Goal: Information Seeking & Learning: Learn about a topic

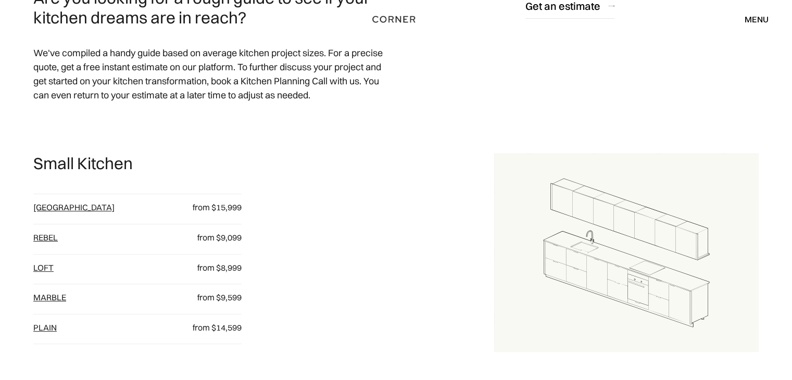
scroll to position [416, 0]
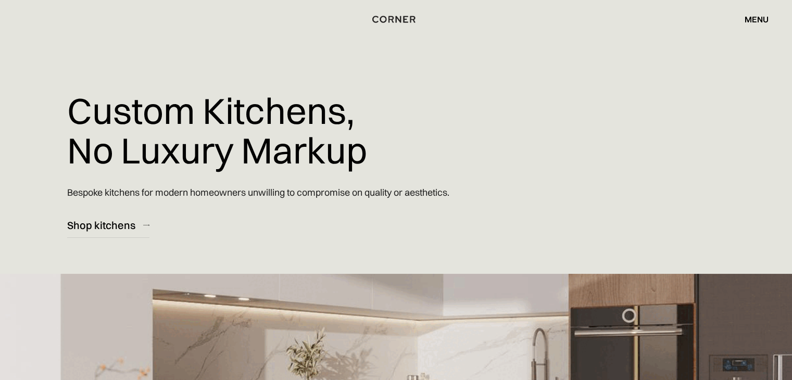
click at [321, 35] on div "Shop Kitchens Shop Kitchens How it works How it works Projects Projects Inspira…" at bounding box center [396, 19] width 792 height 39
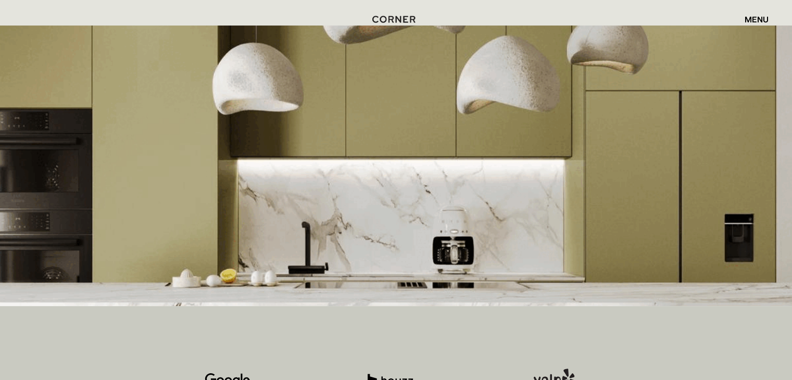
scroll to position [104, 0]
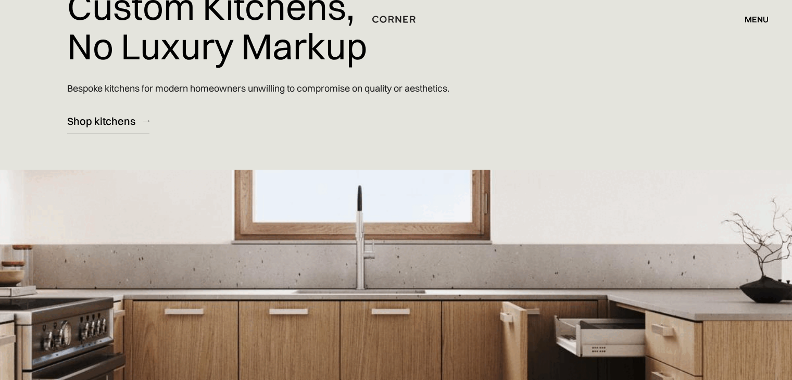
click at [757, 15] on div "menu" at bounding box center [756, 19] width 24 height 8
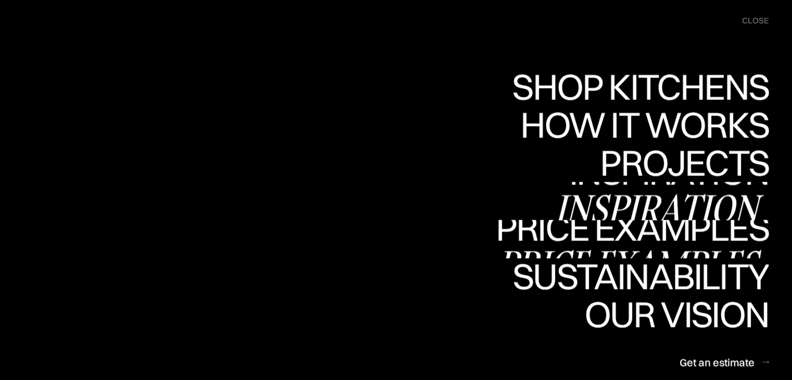
click at [0, 0] on div "Price examples" at bounding box center [0, 0] width 0 height 0
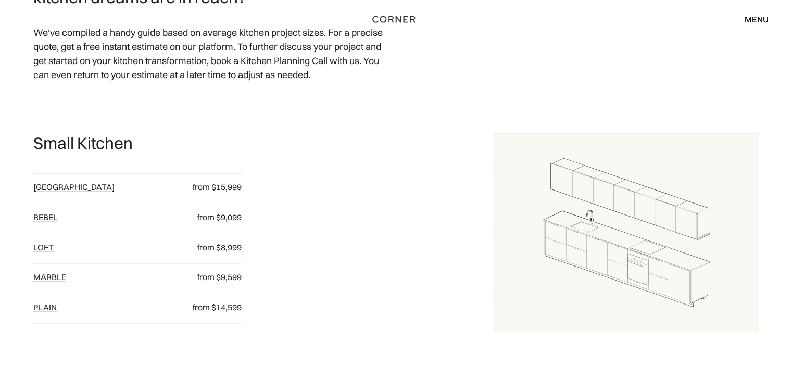
scroll to position [520, 0]
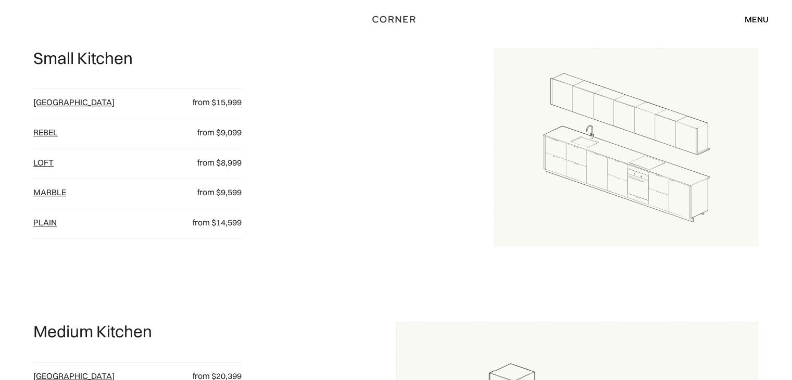
click at [46, 221] on link "plain" at bounding box center [44, 222] width 23 height 10
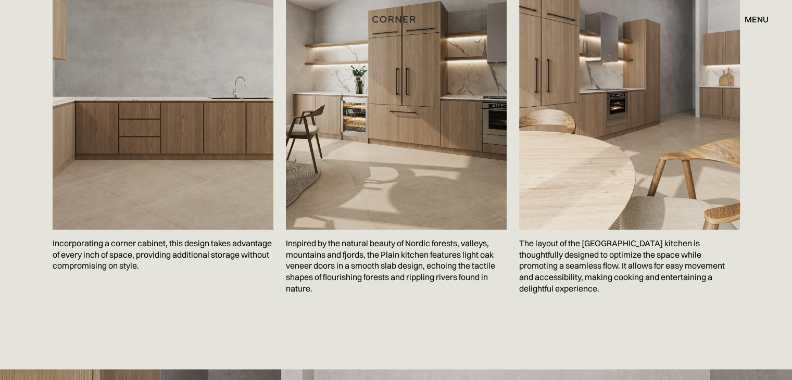
scroll to position [1769, 0]
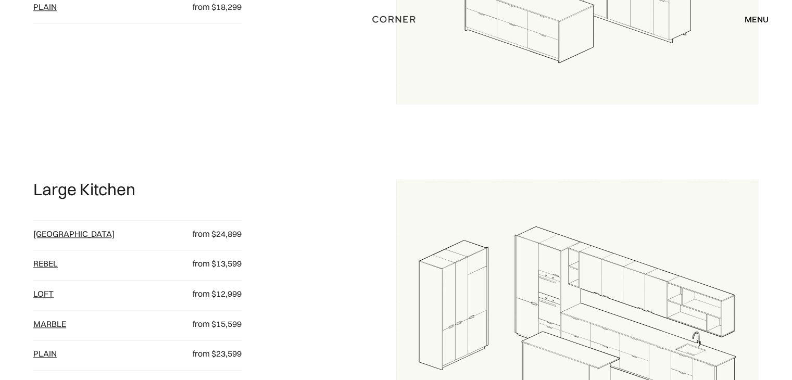
scroll to position [1093, 0]
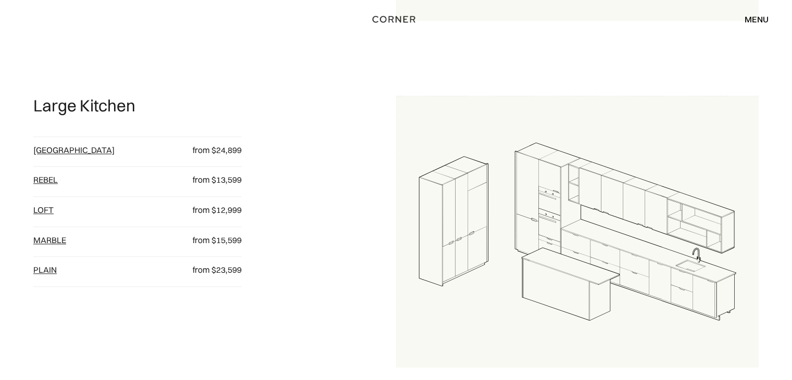
click at [47, 150] on link "[GEOGRAPHIC_DATA]" at bounding box center [73, 150] width 81 height 10
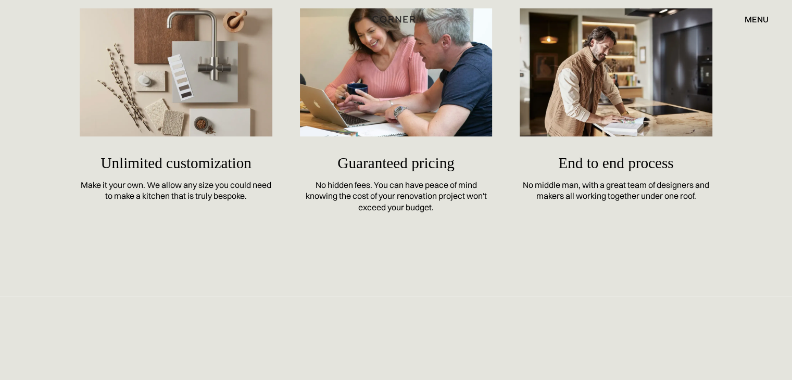
scroll to position [4788, 0]
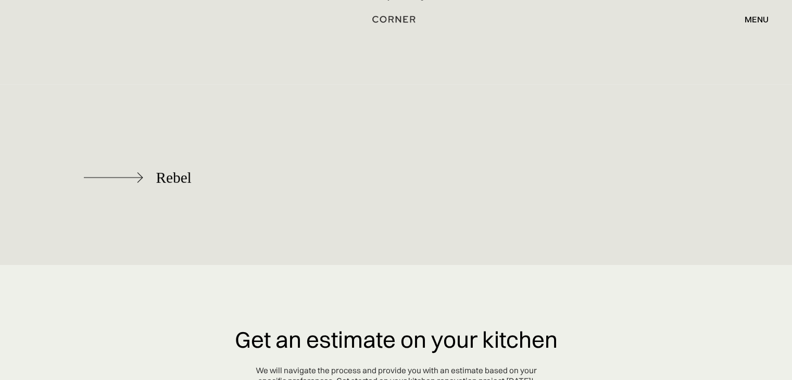
click at [168, 173] on div "Rebel" at bounding box center [173, 177] width 35 height 17
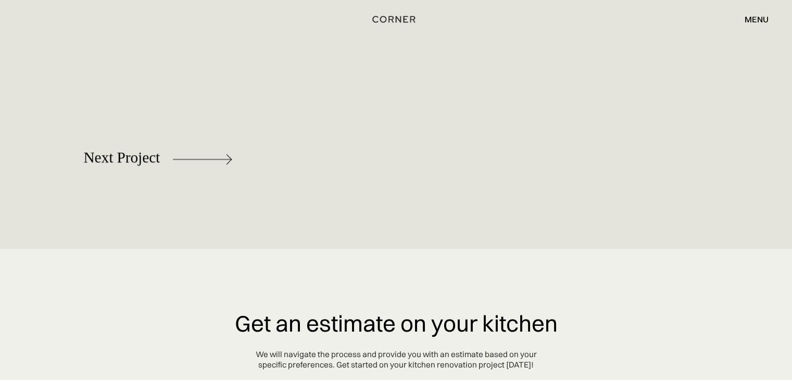
scroll to position [4816, 0]
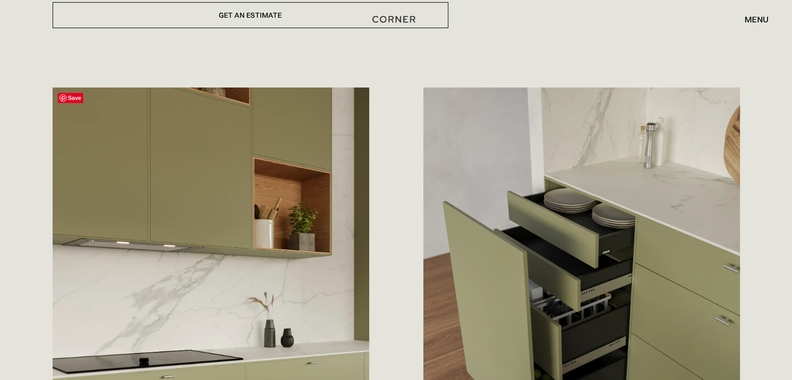
scroll to position [520, 0]
